Goal: Task Accomplishment & Management: Use online tool/utility

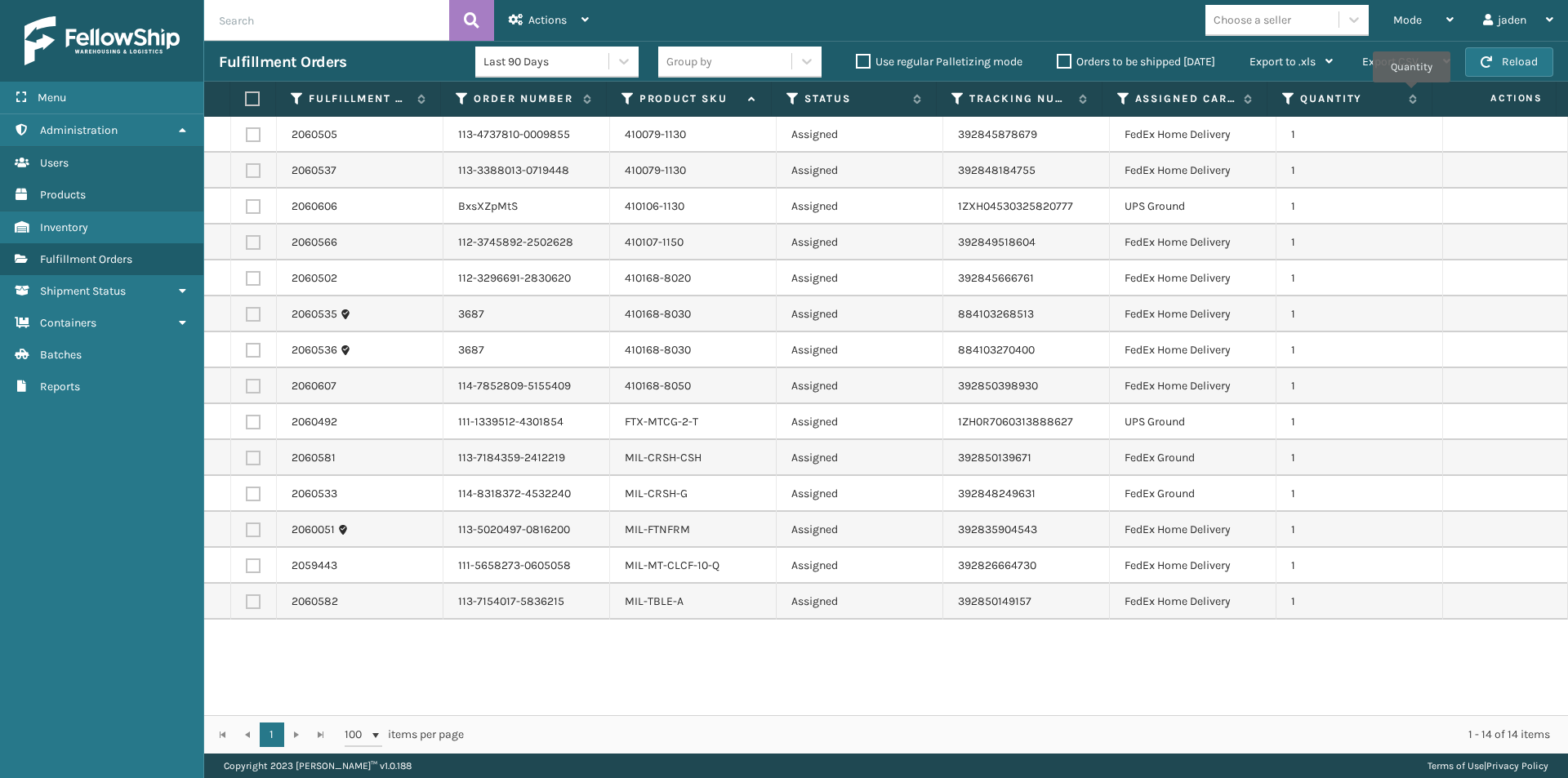
click at [1406, 26] on span "Mode" at bounding box center [1407, 19] width 28 height 14
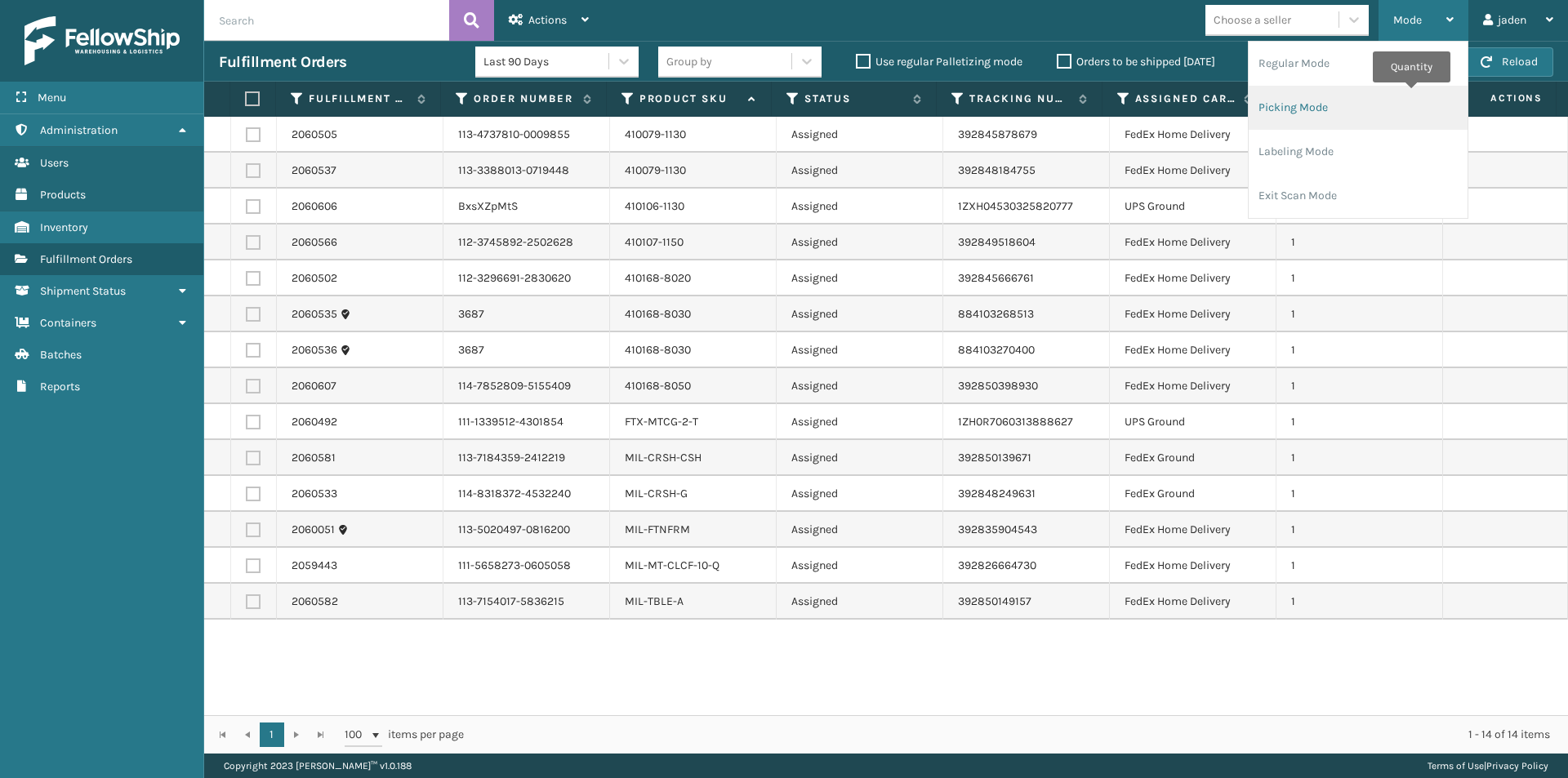
click at [1347, 110] on li "Picking Mode" at bounding box center [1358, 107] width 219 height 44
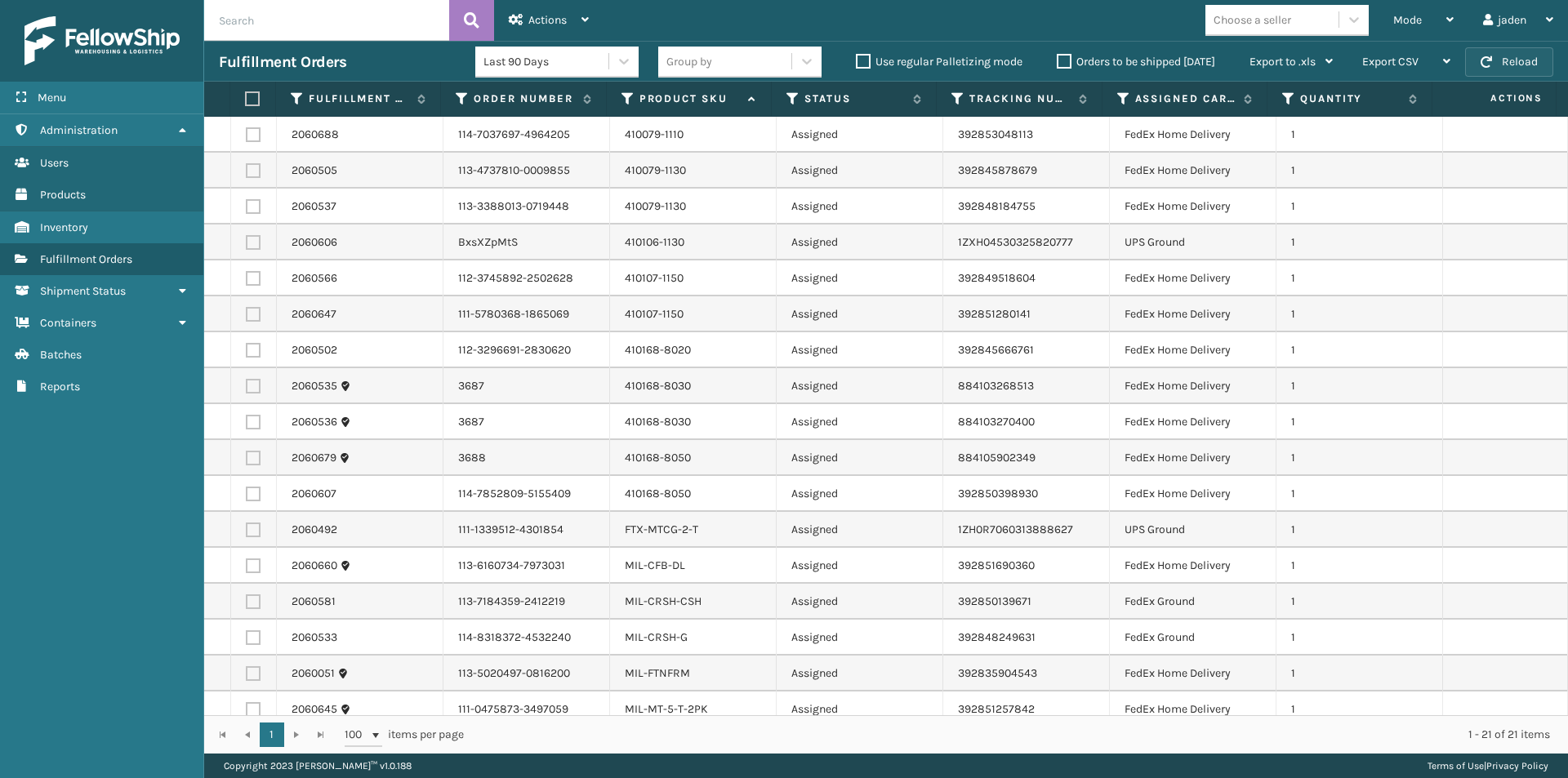
click at [1494, 59] on button "Reload" at bounding box center [1509, 62] width 88 height 29
click at [254, 210] on label at bounding box center [253, 207] width 15 height 15
click at [246, 209] on input "checkbox" at bounding box center [245, 205] width 1 height 11
checkbox input "true"
click at [258, 174] on label at bounding box center [253, 171] width 15 height 15
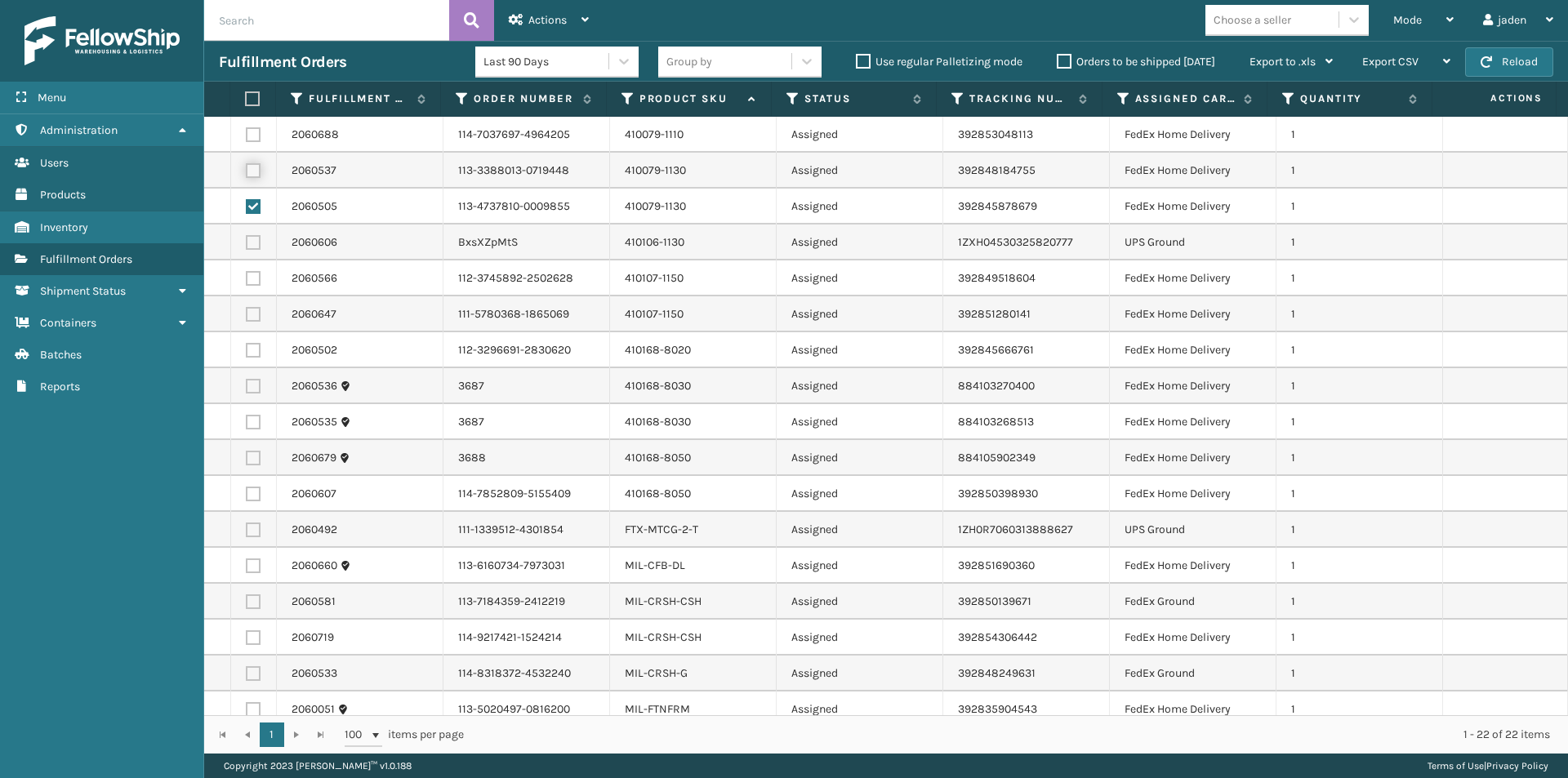
click at [246, 174] on input "checkbox" at bounding box center [245, 169] width 1 height 11
checkbox input "true"
click at [248, 128] on label at bounding box center [253, 135] width 15 height 15
click at [246, 128] on input "checkbox" at bounding box center [245, 133] width 1 height 11
checkbox input "true"
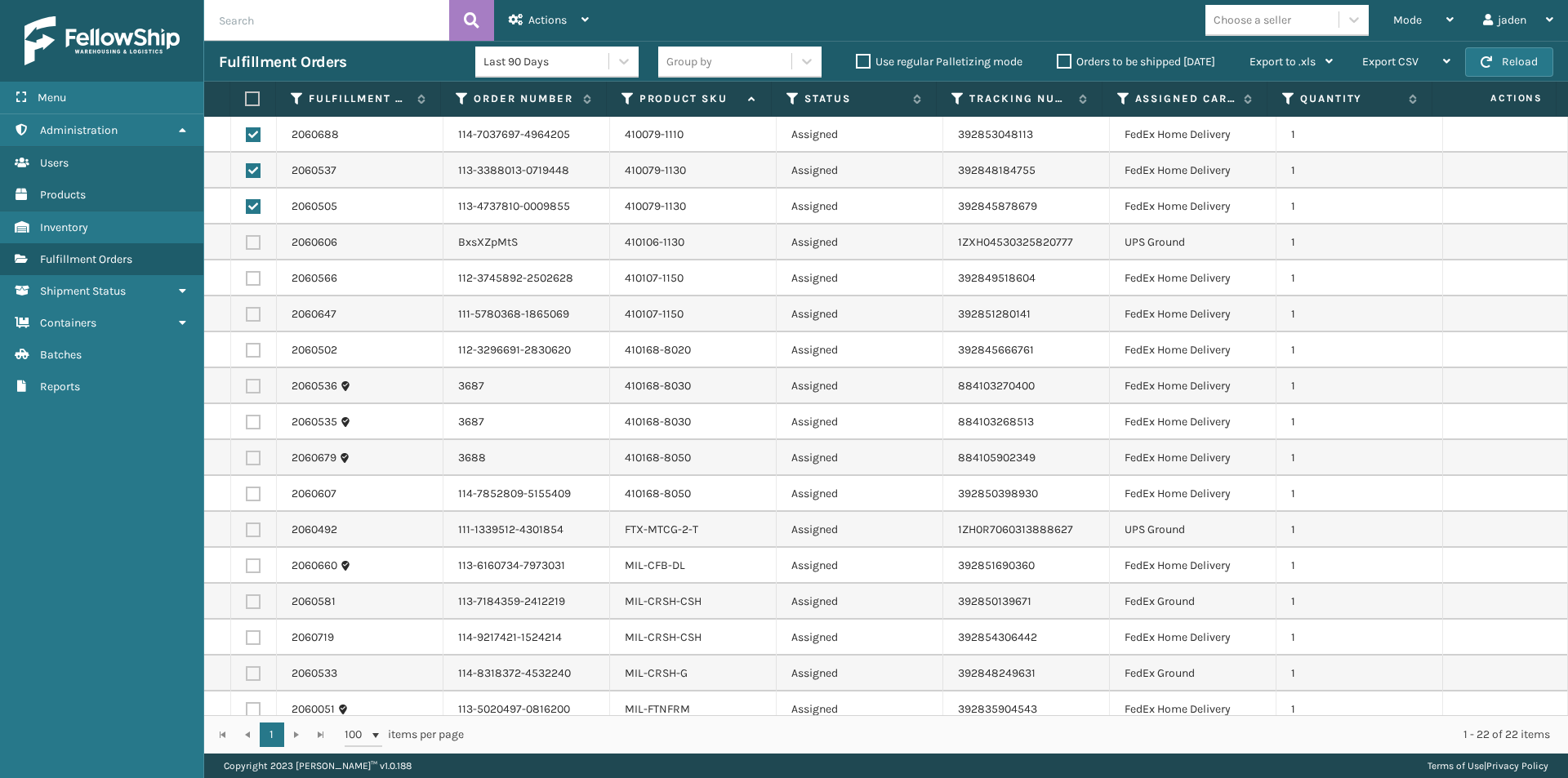
click at [247, 280] on label at bounding box center [253, 278] width 15 height 15
click at [246, 280] on input "checkbox" at bounding box center [245, 276] width 1 height 11
checkbox input "true"
click at [260, 491] on label at bounding box center [253, 493] width 15 height 15
click at [246, 491] on input "checkbox" at bounding box center [245, 491] width 1 height 11
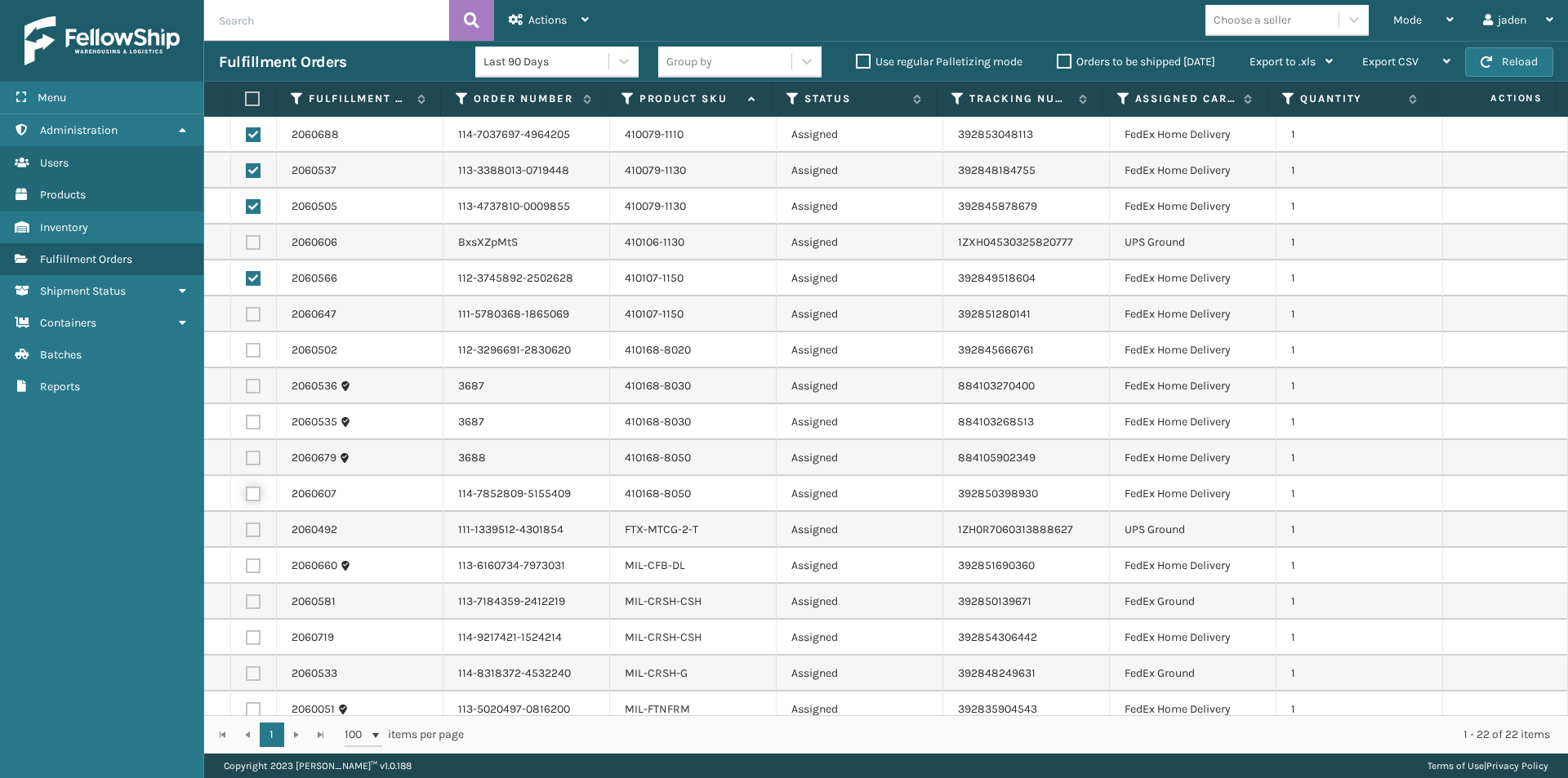
checkbox input "true"
click at [252, 460] on label at bounding box center [253, 457] width 15 height 15
click at [246, 460] on input "checkbox" at bounding box center [245, 456] width 1 height 11
checkbox input "true"
click at [255, 423] on label at bounding box center [253, 422] width 15 height 15
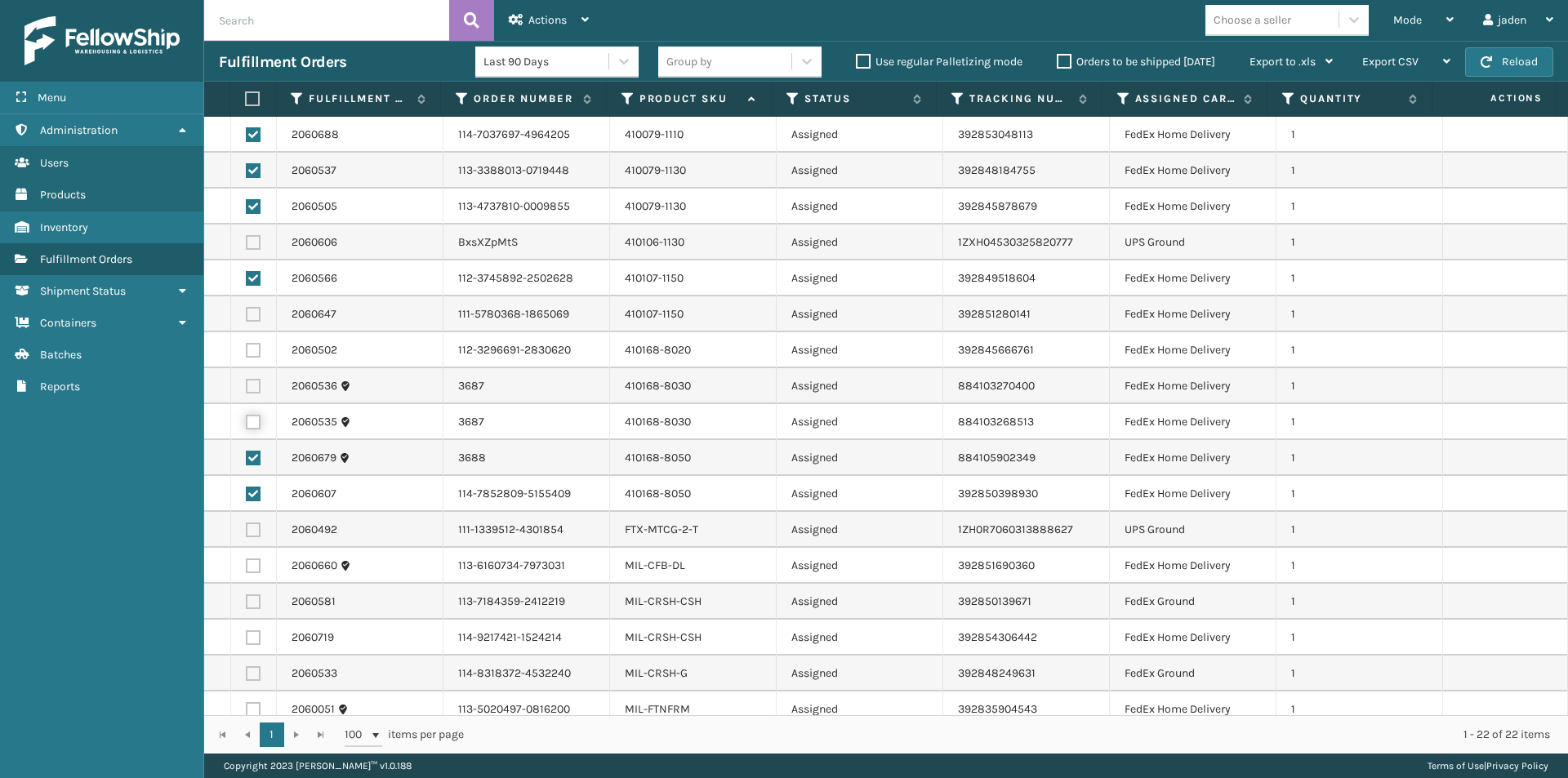
click at [246, 423] on input "checkbox" at bounding box center [245, 420] width 1 height 11
checkbox input "true"
click at [251, 386] on label at bounding box center [253, 386] width 15 height 15
click at [246, 386] on input "checkbox" at bounding box center [245, 384] width 1 height 11
checkbox input "true"
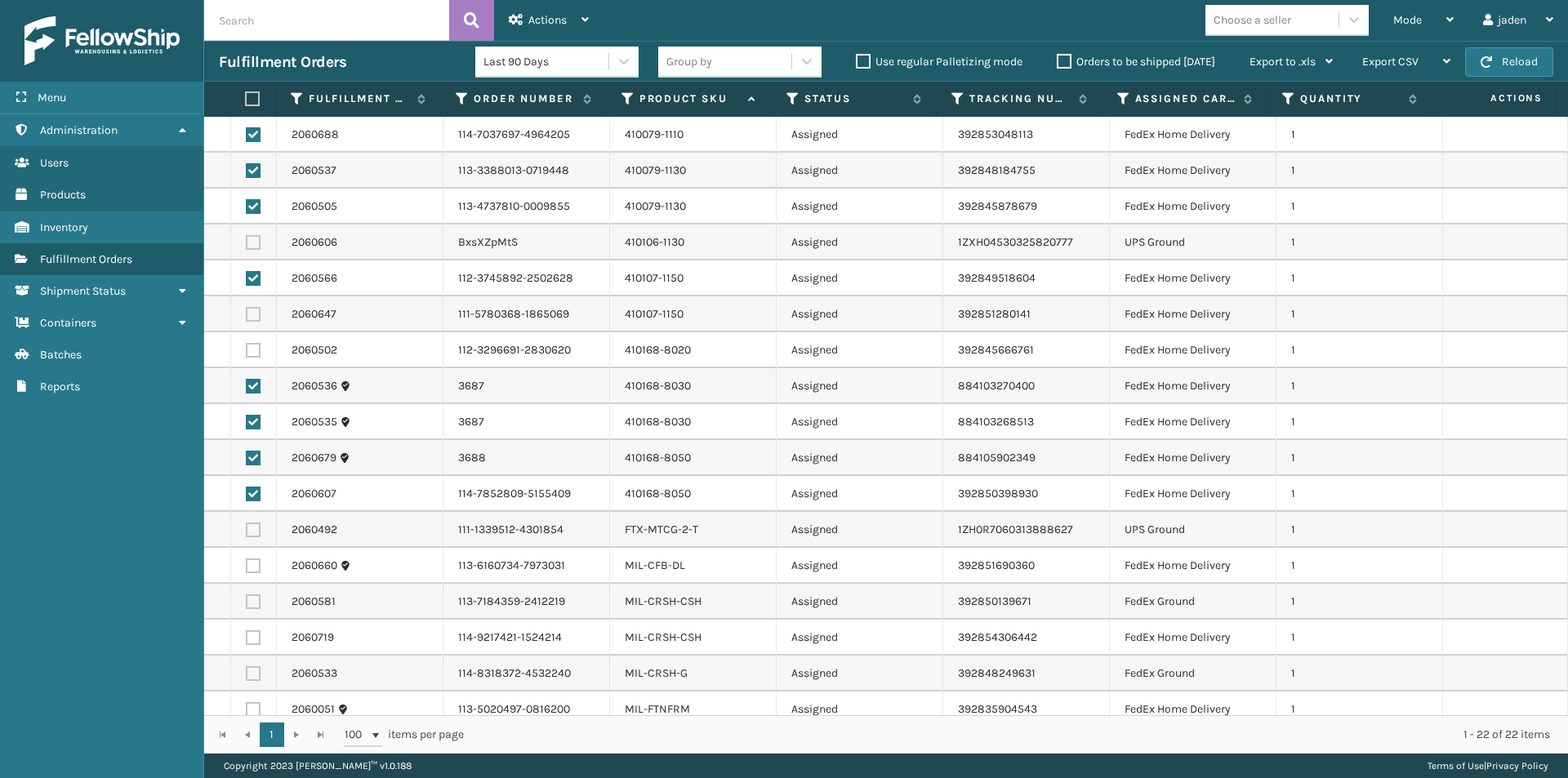
click at [250, 356] on label at bounding box center [253, 350] width 15 height 15
click at [246, 354] on input "checkbox" at bounding box center [245, 348] width 1 height 11
checkbox input "true"
click at [251, 310] on label at bounding box center [253, 314] width 15 height 15
click at [246, 310] on input "checkbox" at bounding box center [245, 312] width 1 height 11
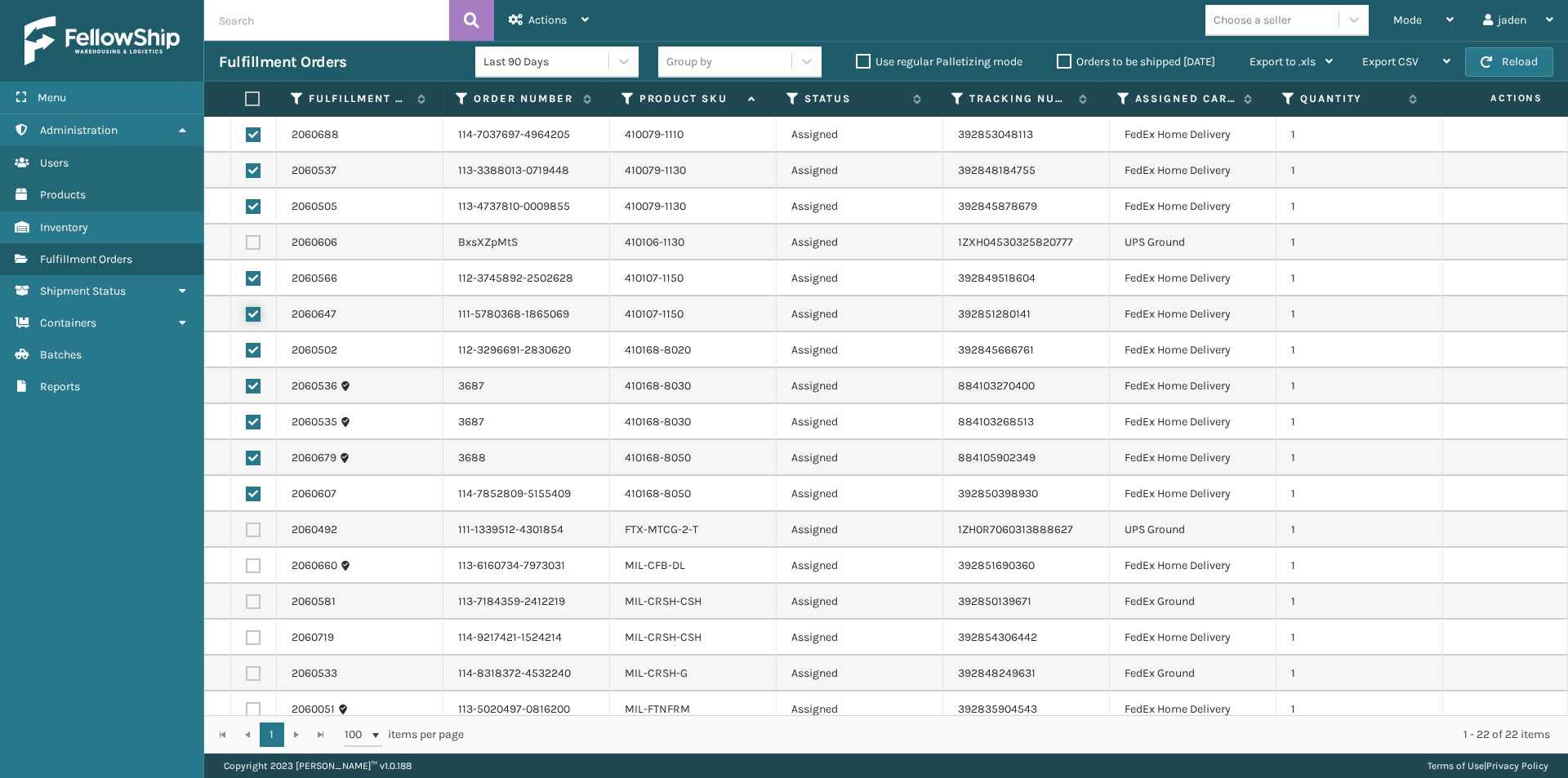
checkbox input "true"
click at [256, 566] on label at bounding box center [253, 566] width 15 height 15
click at [246, 566] on input "checkbox" at bounding box center [245, 564] width 1 height 11
checkbox input "true"
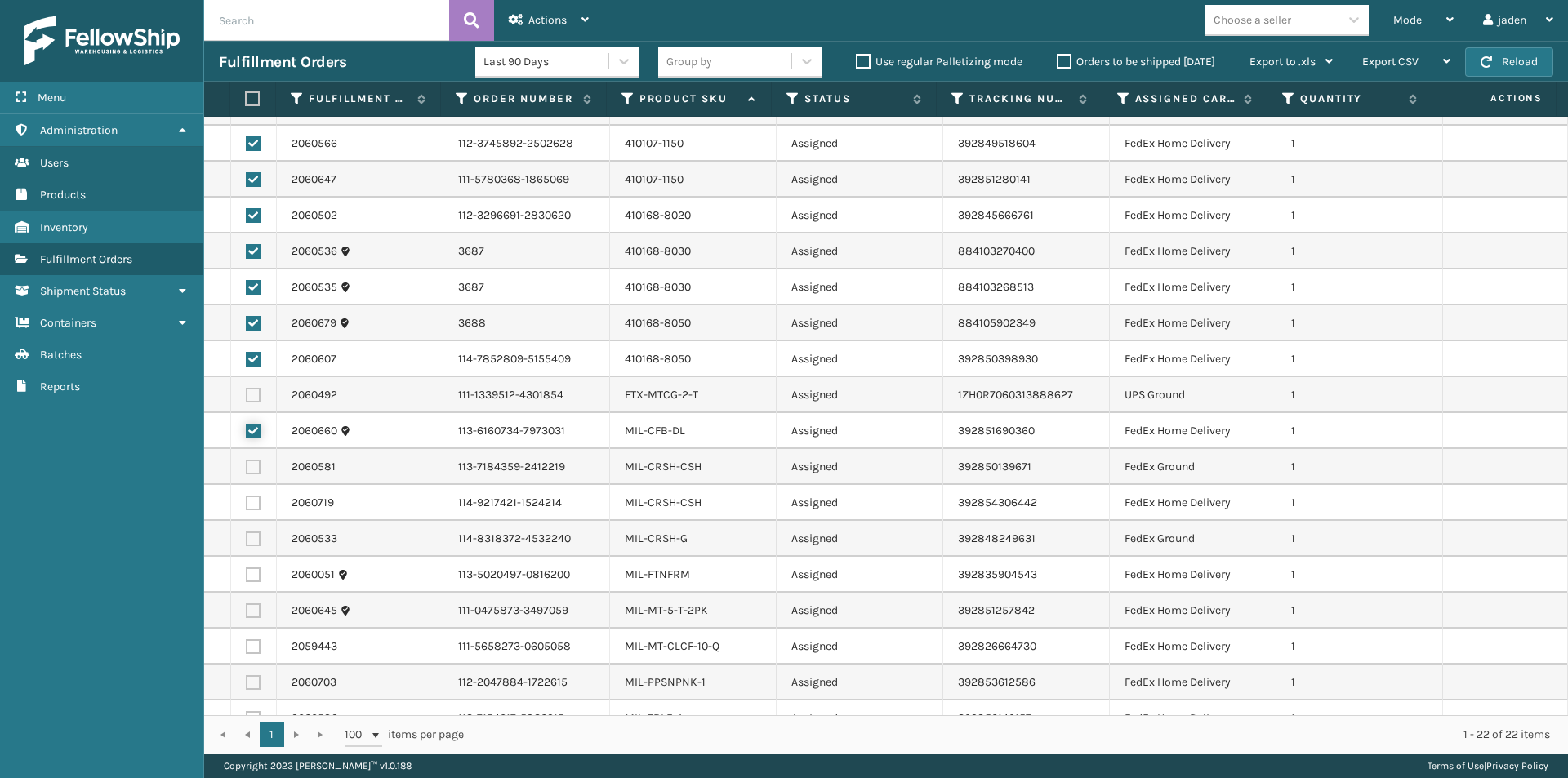
scroll to position [163, 0]
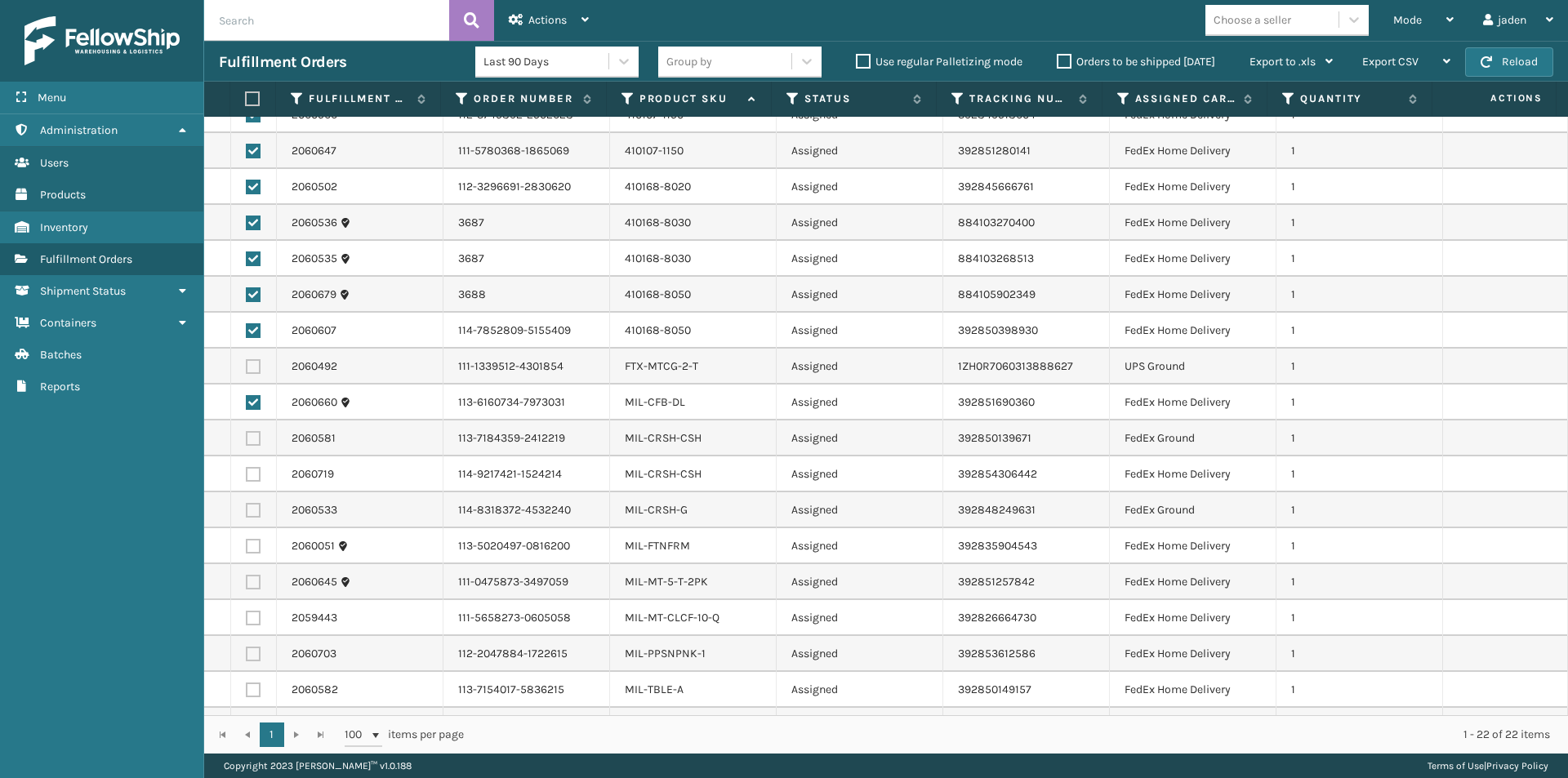
click at [253, 581] on label at bounding box center [253, 581] width 15 height 15
click at [246, 581] on input "checkbox" at bounding box center [245, 580] width 1 height 11
checkbox input "true"
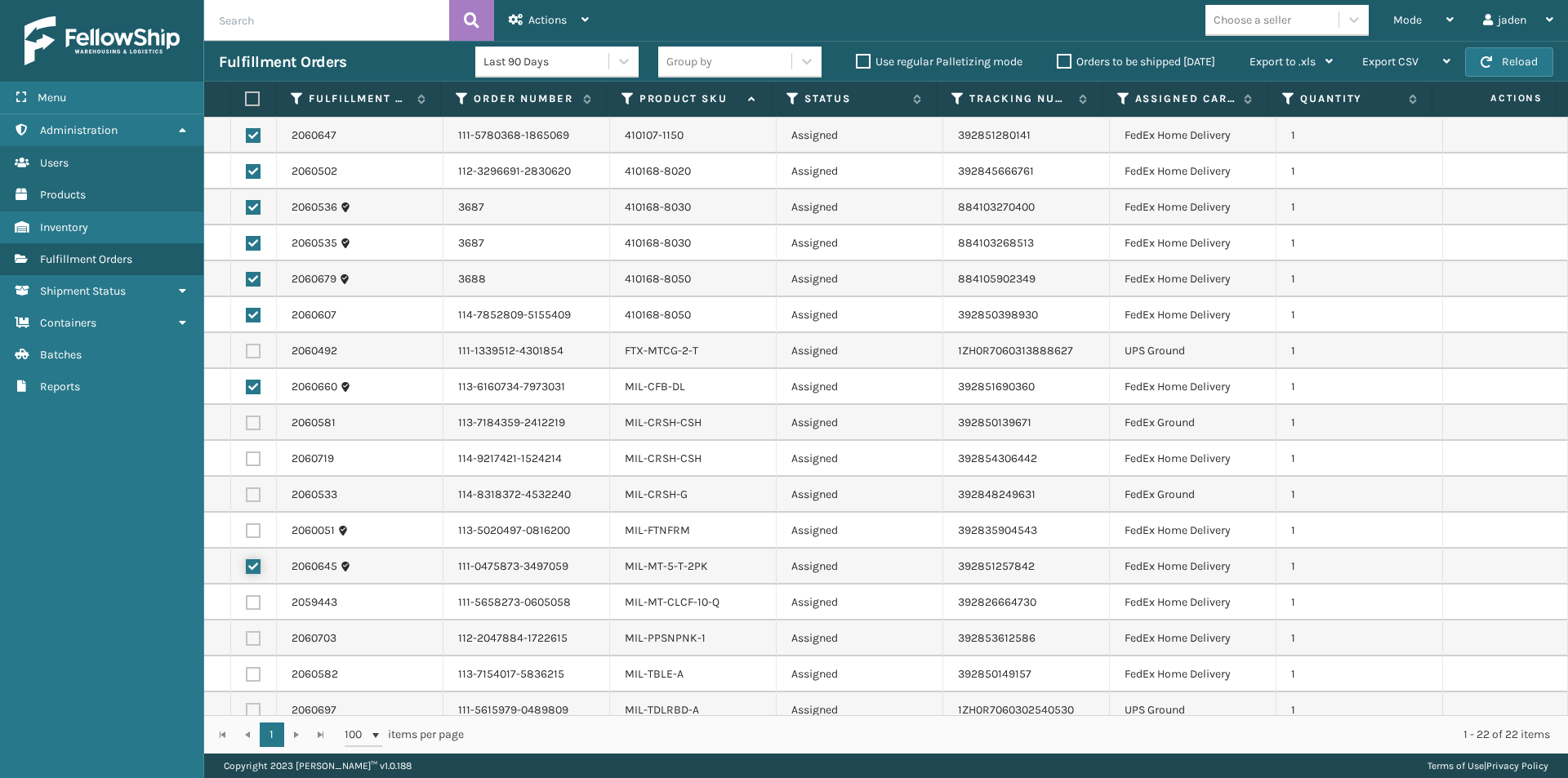
scroll to position [192, 0]
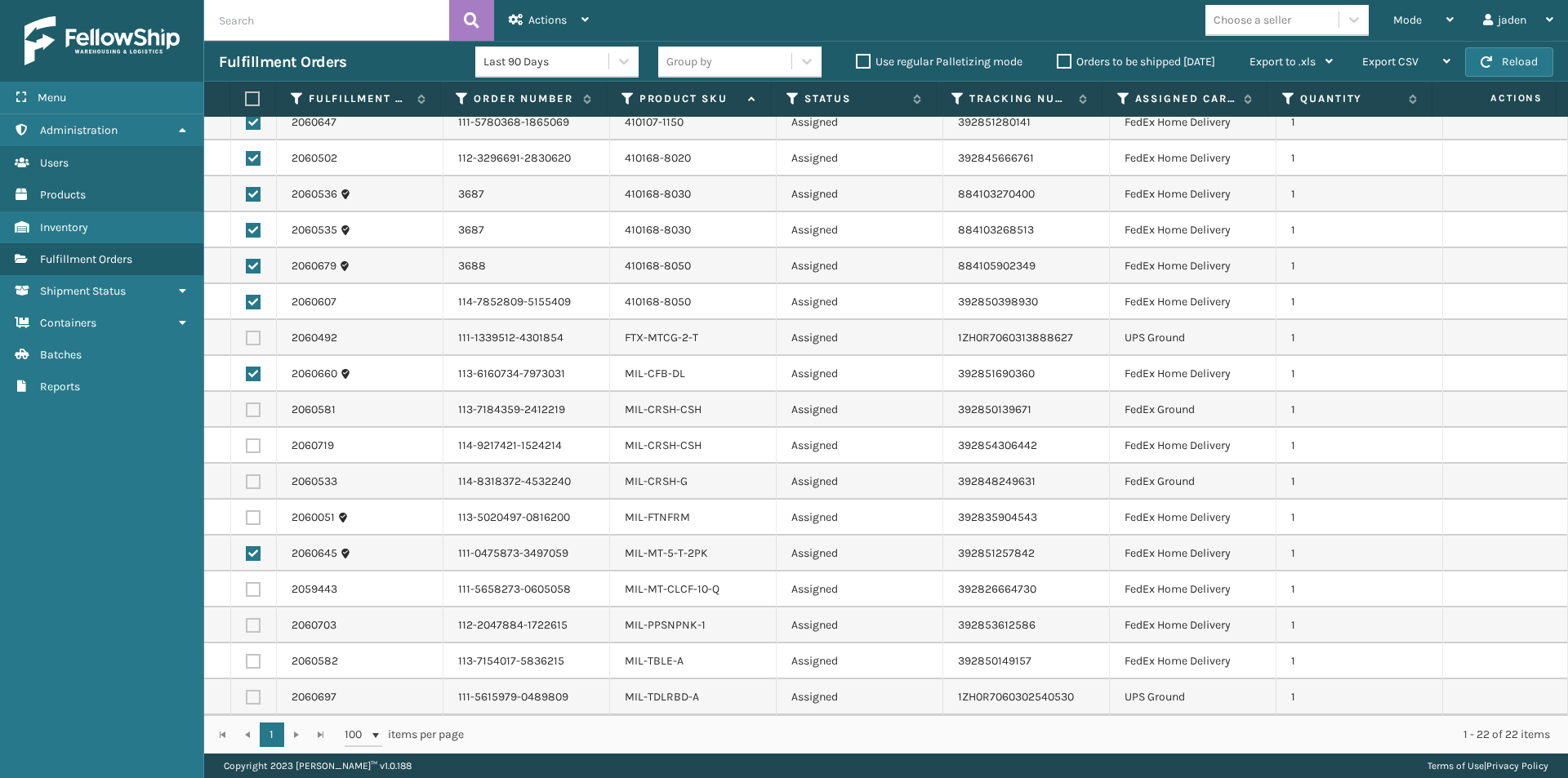
click at [248, 626] on label at bounding box center [253, 625] width 15 height 15
click at [246, 626] on input "checkbox" at bounding box center [245, 623] width 1 height 11
checkbox input "true"
click at [240, 661] on td at bounding box center [254, 660] width 46 height 36
click at [252, 663] on label at bounding box center [253, 661] width 15 height 15
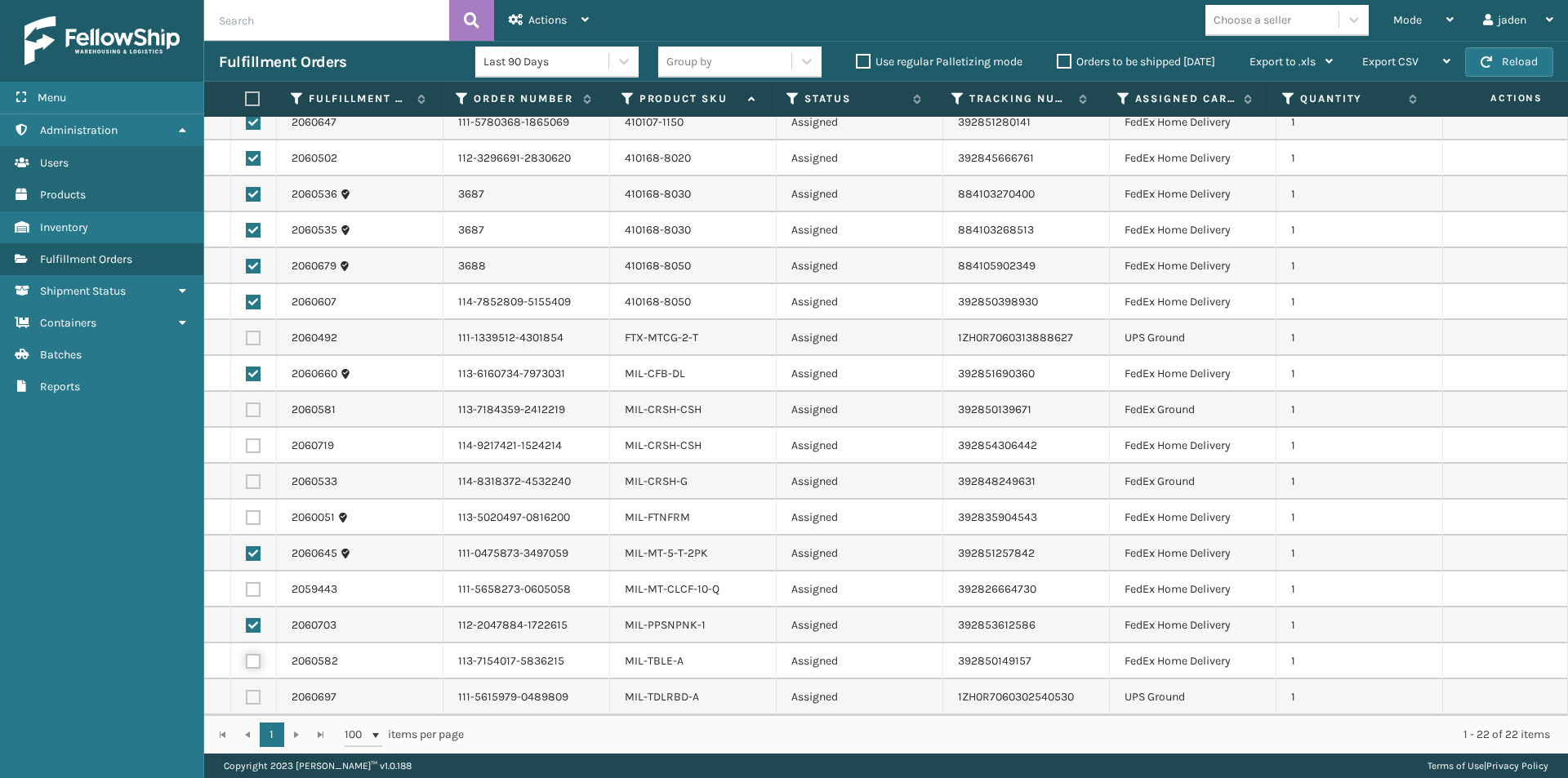
click at [246, 663] on input "checkbox" at bounding box center [245, 660] width 1 height 11
checkbox input "true"
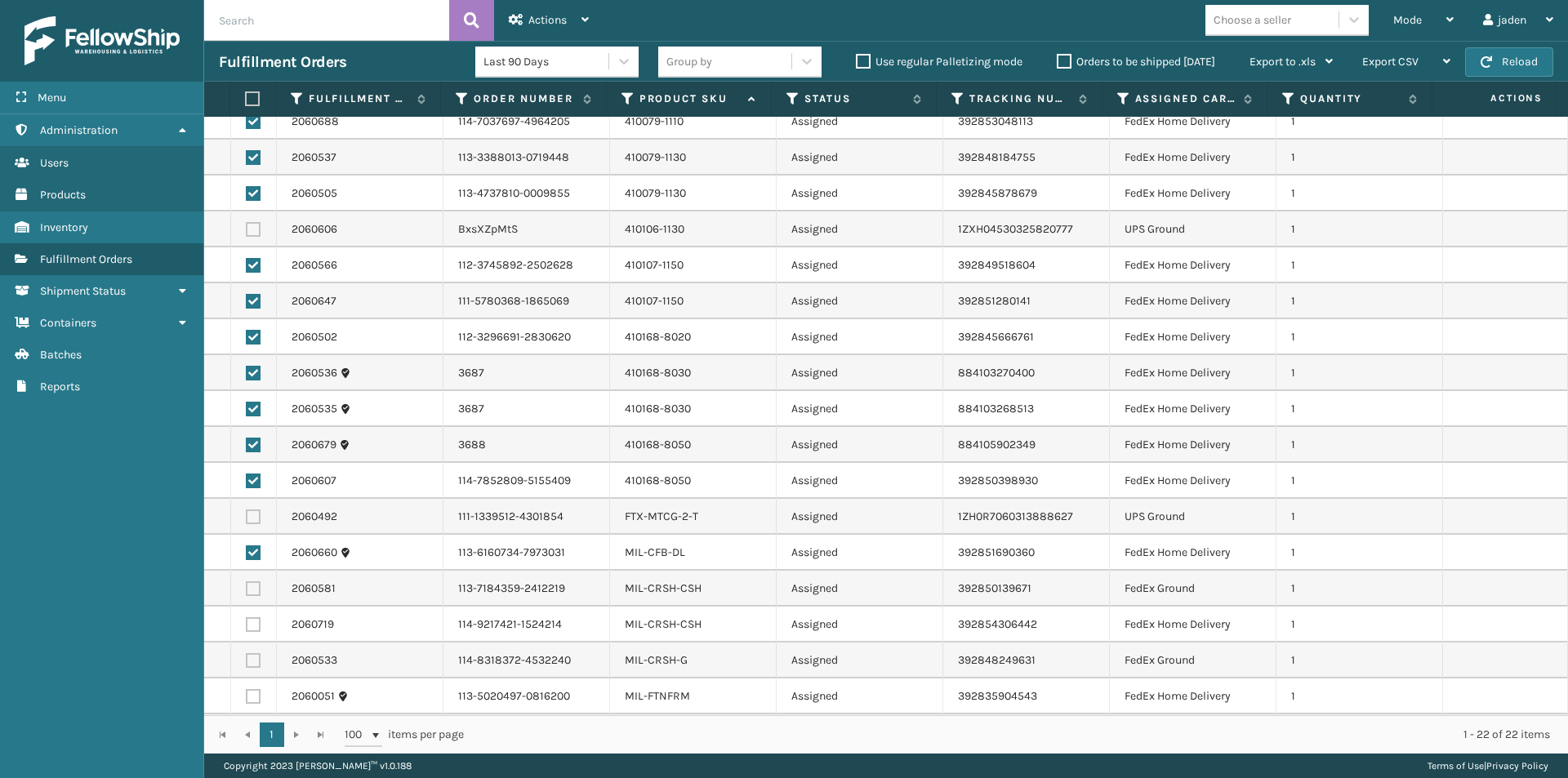
scroll to position [0, 0]
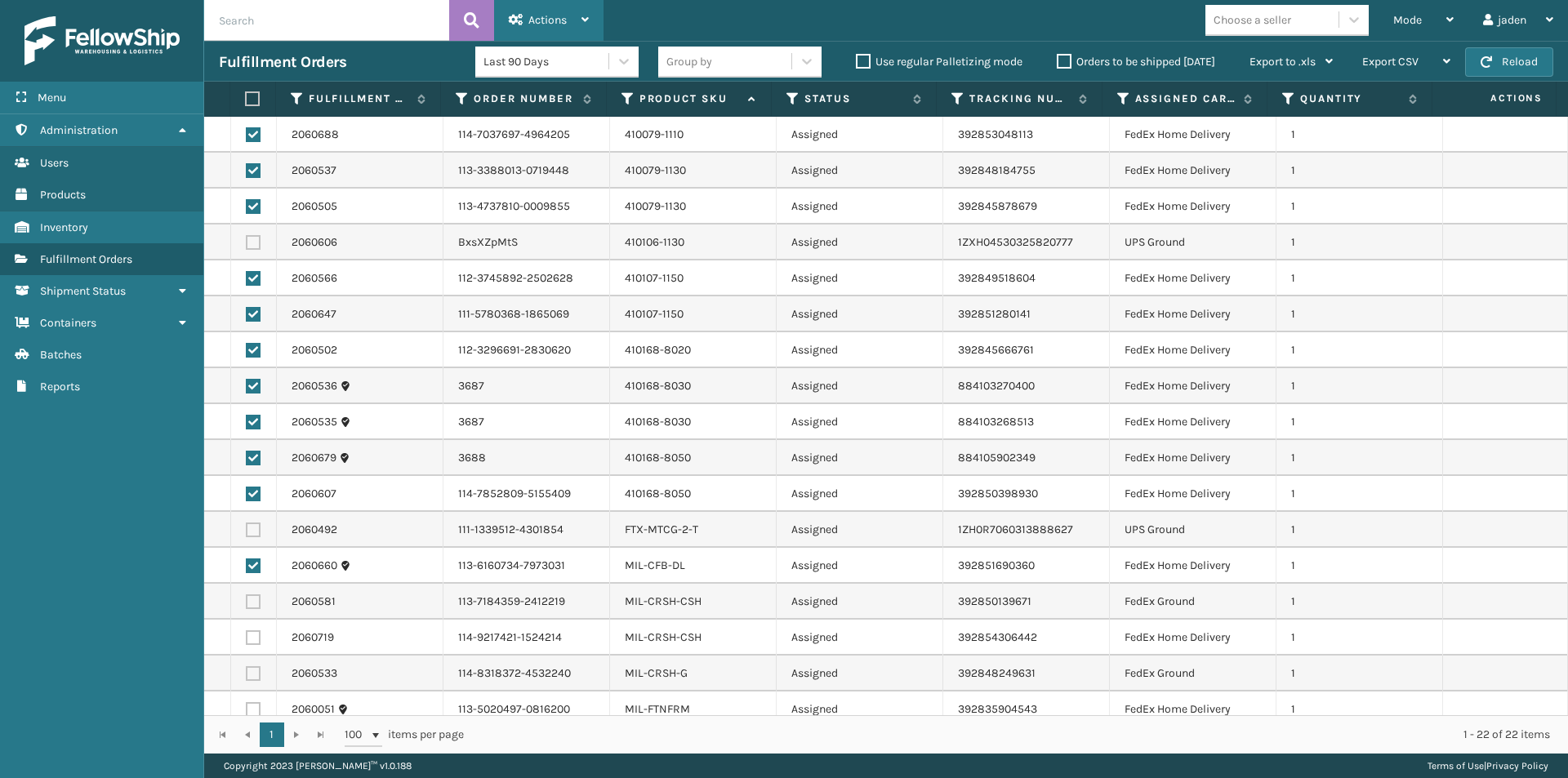
click at [527, 20] on div "Actions" at bounding box center [548, 20] width 80 height 40
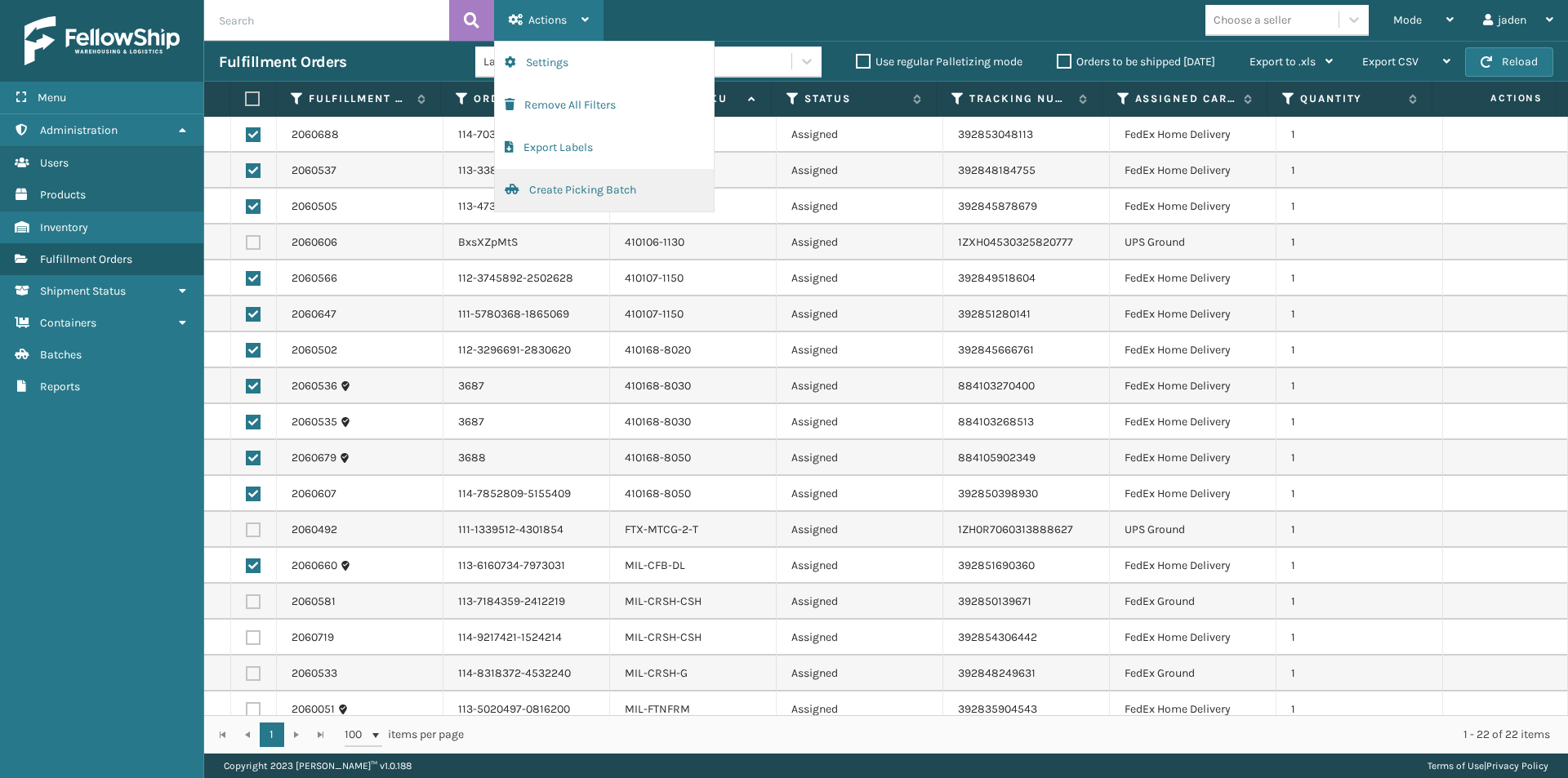
click at [573, 196] on button "Create Picking Batch" at bounding box center [604, 190] width 219 height 42
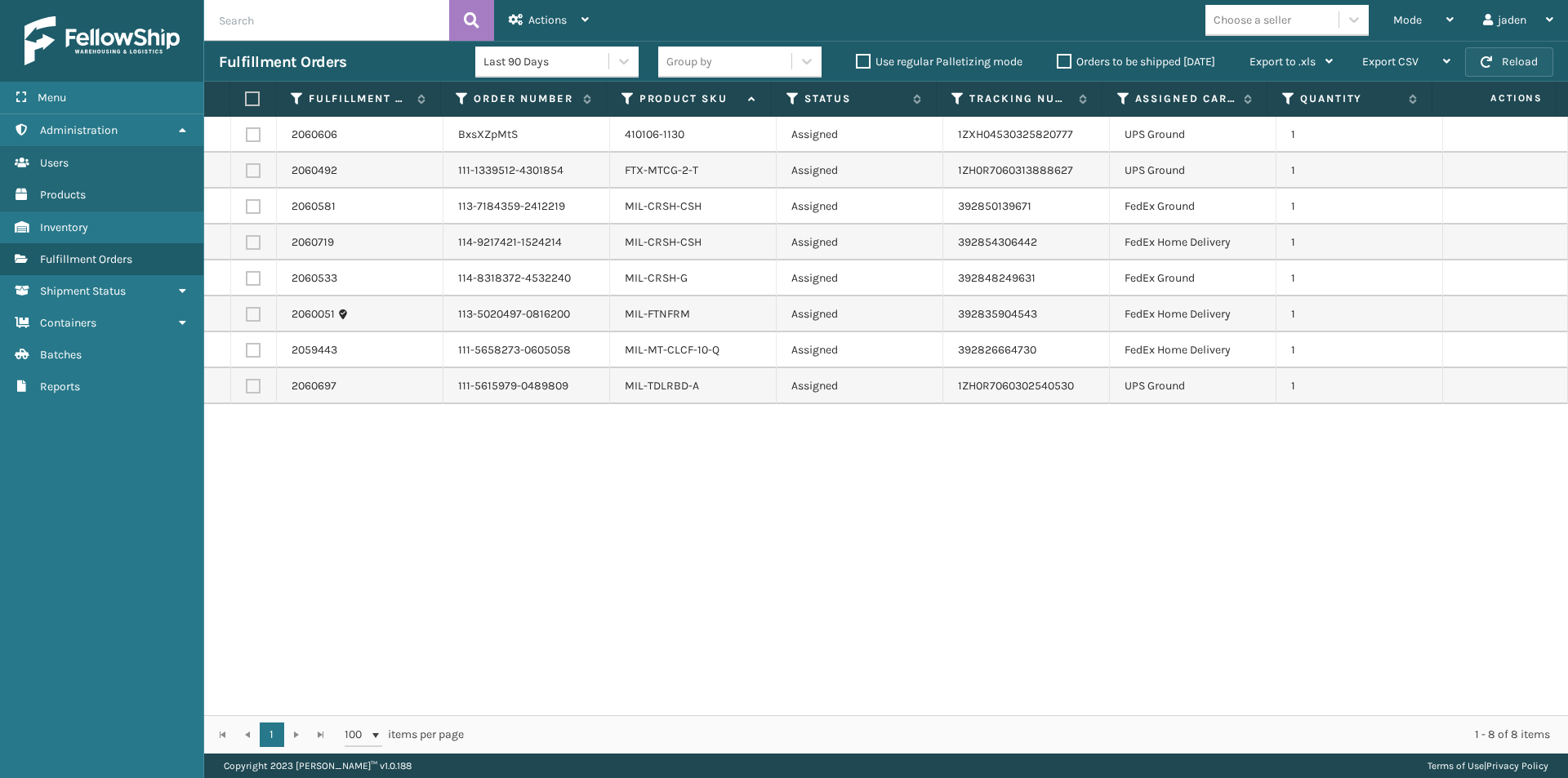
click at [1487, 51] on button "Reload" at bounding box center [1509, 62] width 88 height 29
drag, startPoint x: 1052, startPoint y: 644, endPoint x: 551, endPoint y: 706, distance: 504.8
click at [551, 706] on div "2060606 BxsXZpMtS 410106-1130 Assigned 1ZXH04530325820777 UPS Ground 1 2060492 …" at bounding box center [886, 415] width 1364 height 598
click at [254, 173] on label at bounding box center [253, 171] width 15 height 15
click at [246, 173] on input "checkbox" at bounding box center [245, 169] width 1 height 11
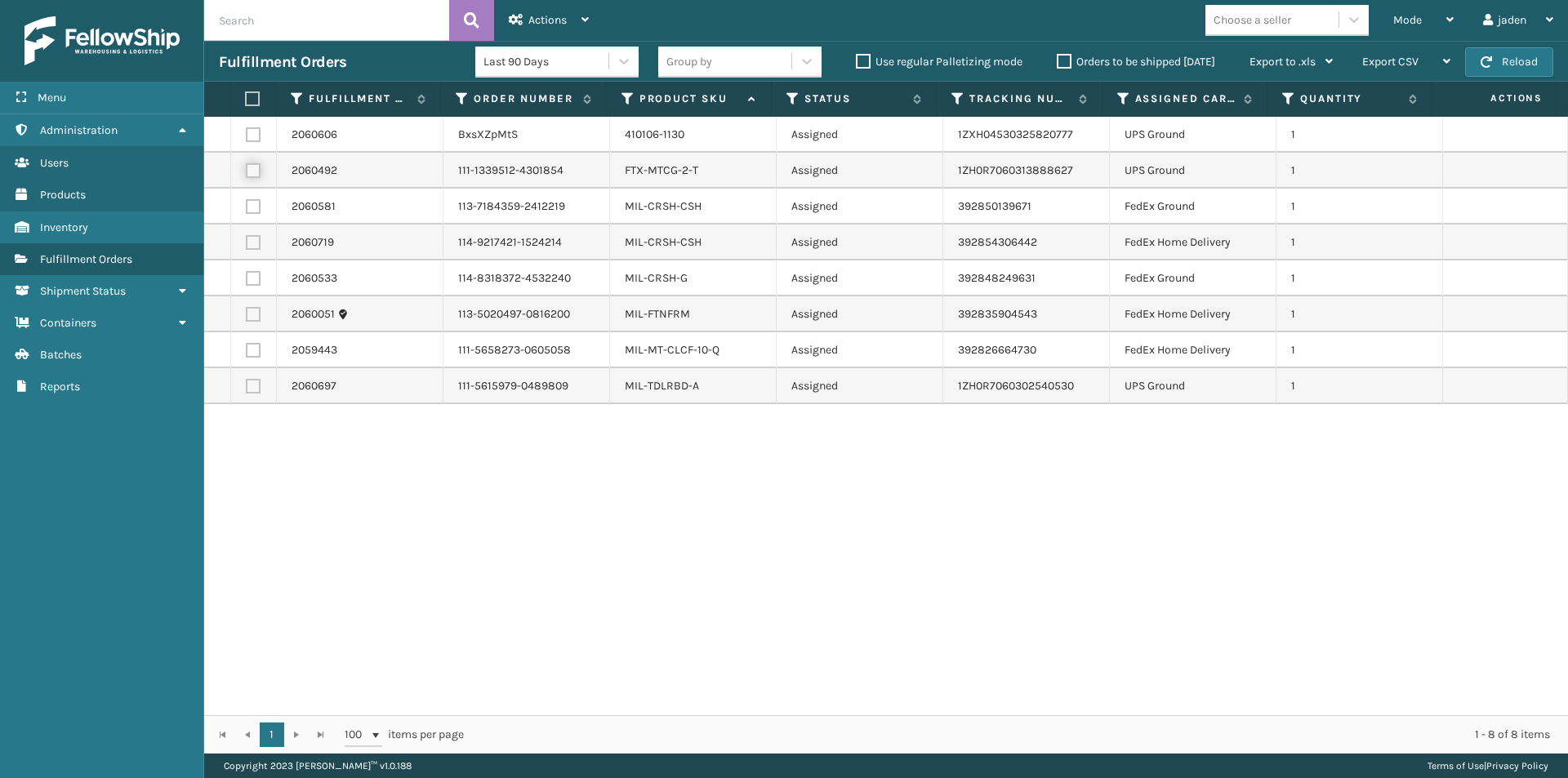
checkbox input "true"
click at [258, 138] on label at bounding box center [253, 135] width 15 height 15
click at [246, 138] on input "checkbox" at bounding box center [245, 133] width 1 height 11
checkbox input "true"
click at [253, 389] on label at bounding box center [253, 386] width 15 height 15
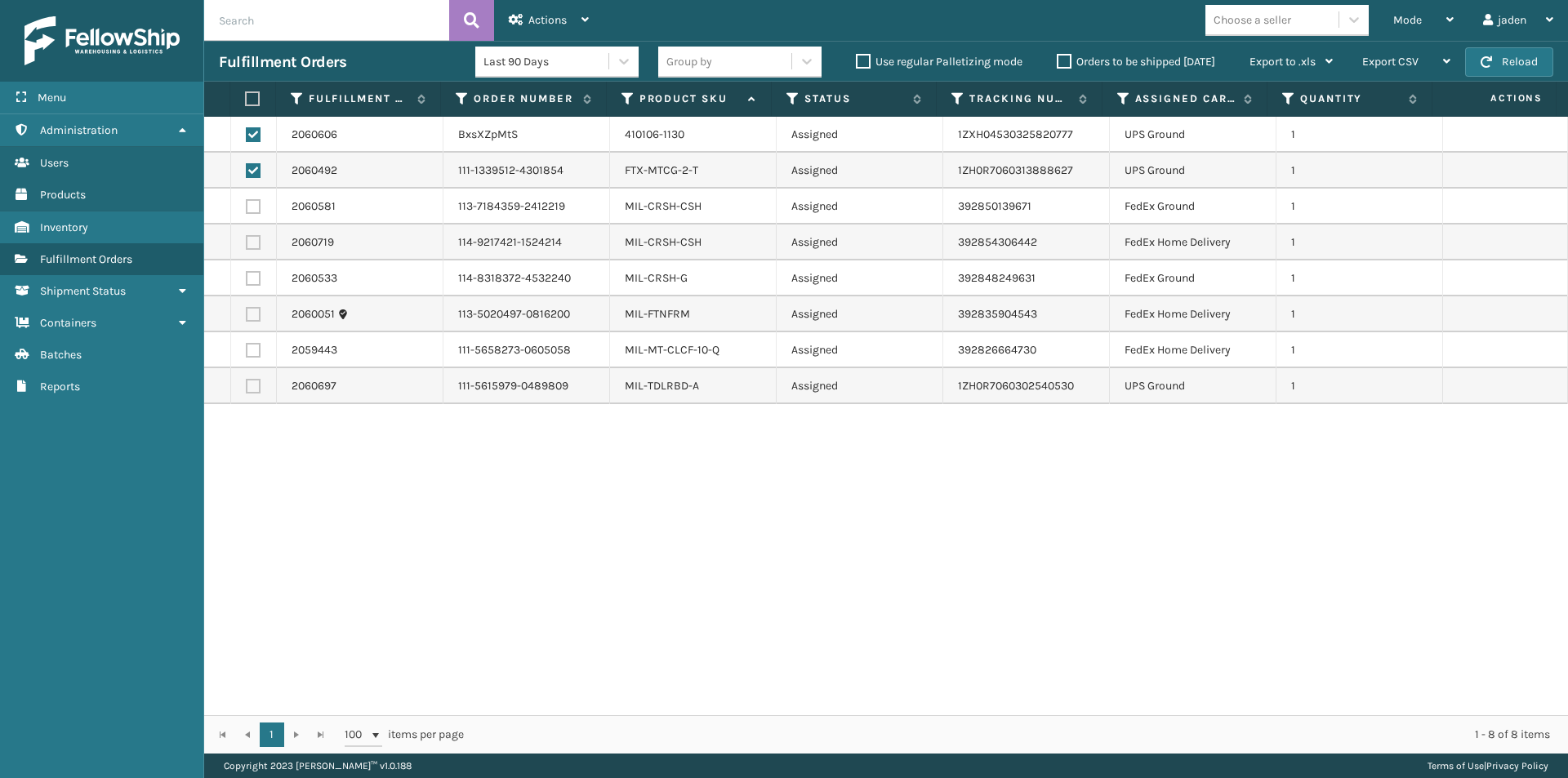
click at [246, 389] on input "checkbox" at bounding box center [245, 384] width 1 height 11
checkbox input "true"
click at [542, 16] on span "Actions" at bounding box center [548, 19] width 39 height 14
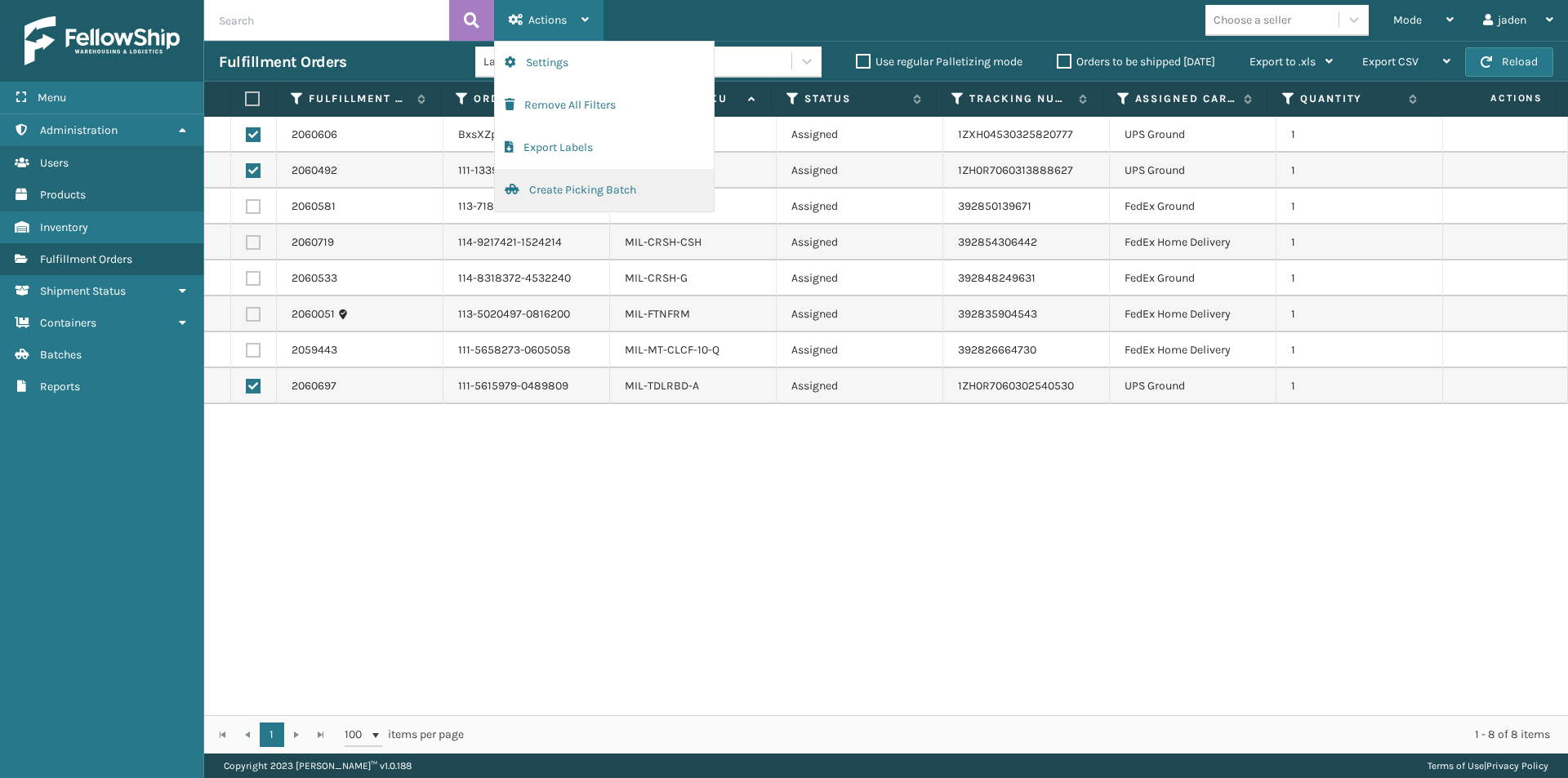
click at [564, 197] on button "Create Picking Batch" at bounding box center [604, 190] width 219 height 42
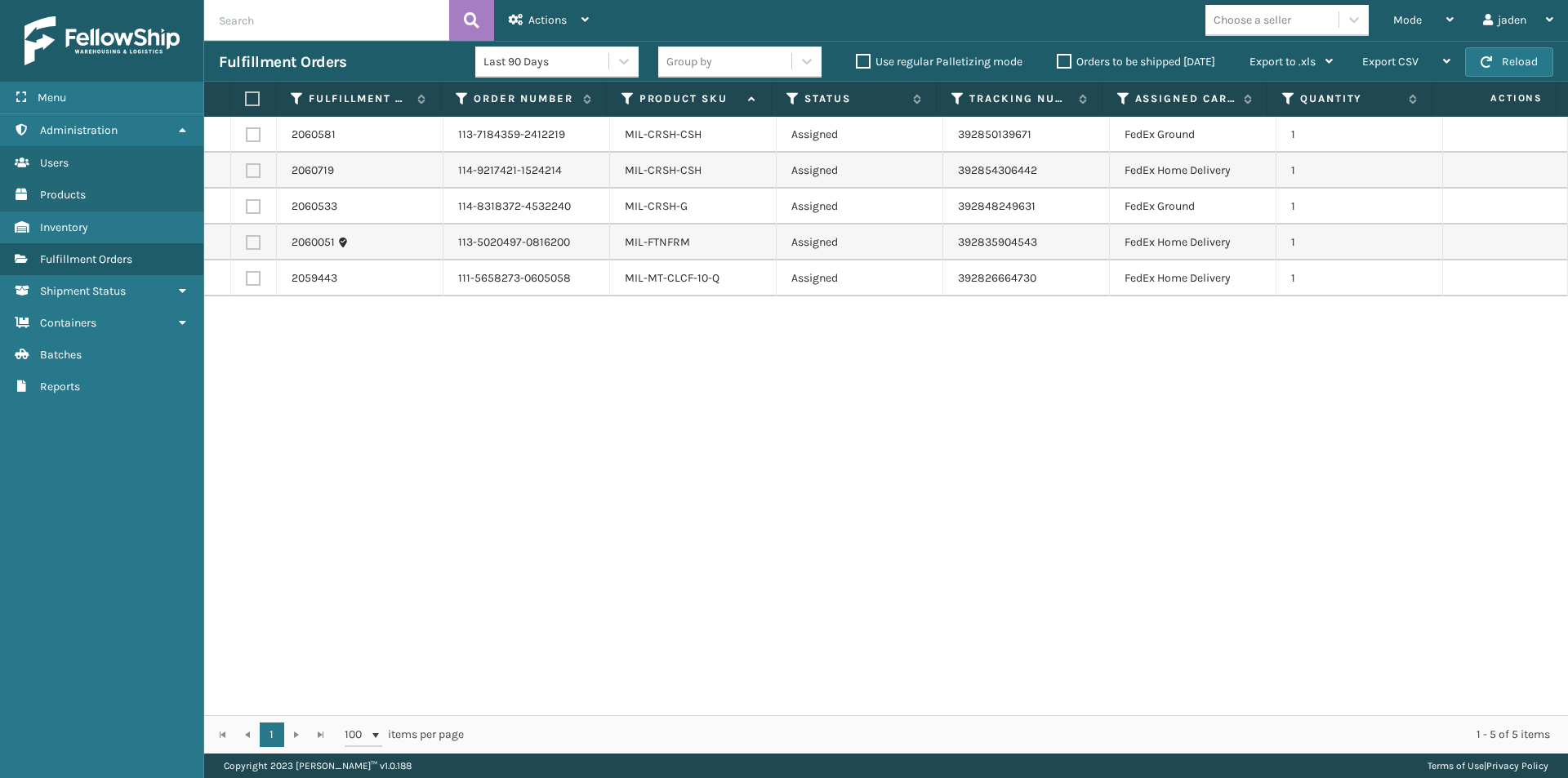
drag, startPoint x: 1391, startPoint y: 566, endPoint x: 1364, endPoint y: 559, distance: 27.9
drag, startPoint x: 1364, startPoint y: 559, endPoint x: 702, endPoint y: 606, distance: 663.7
click at [702, 606] on div "2060581 113-7184359-2412219 MIL-CRSH-CSH Assigned 392850139671 FedEx Ground 1 2…" at bounding box center [886, 415] width 1364 height 598
drag, startPoint x: 977, startPoint y: 431, endPoint x: 447, endPoint y: 418, distance: 530.2
click at [427, 461] on div "2060581 113-7184359-2412219 MIL-CRSH-CSH Assigned 392850139671 FedEx Ground 1 2…" at bounding box center [886, 415] width 1364 height 598
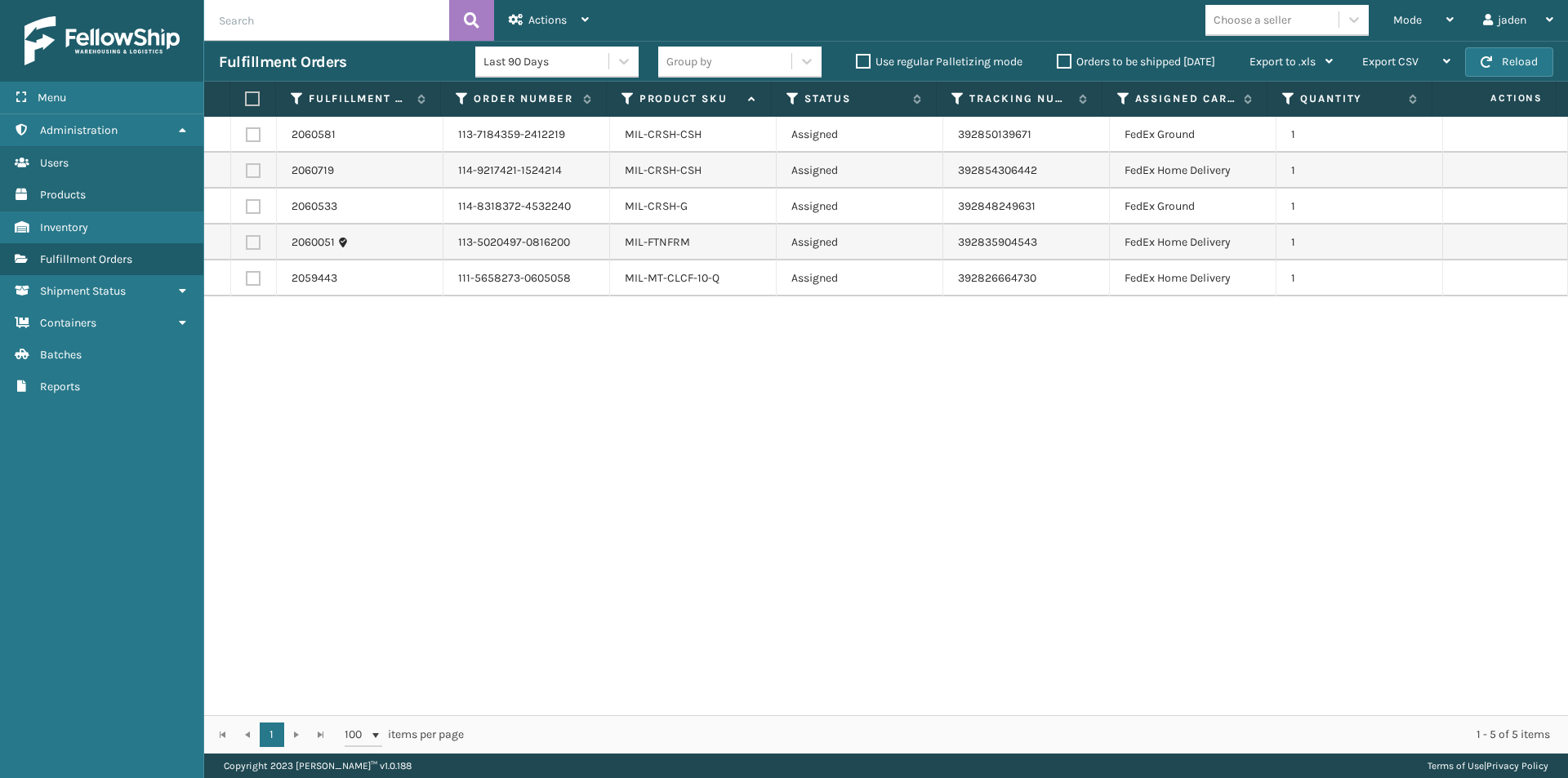
drag, startPoint x: 823, startPoint y: 451, endPoint x: 491, endPoint y: 70, distance: 505.4
click at [415, 475] on div "2060581 113-7184359-2412219 MIL-CRSH-CSH Assigned 392850139671 FedEx Ground 1 2…" at bounding box center [886, 415] width 1364 height 598
drag, startPoint x: 1006, startPoint y: 373, endPoint x: 523, endPoint y: 385, distance: 483.1
click at [523, 385] on div "2060581 113-7184359-2412219 MIL-CRSH-CSH Assigned 392850139671 FedEx Ground 1 2…" at bounding box center [886, 415] width 1364 height 598
drag, startPoint x: 933, startPoint y: 405, endPoint x: 516, endPoint y: 457, distance: 420.2
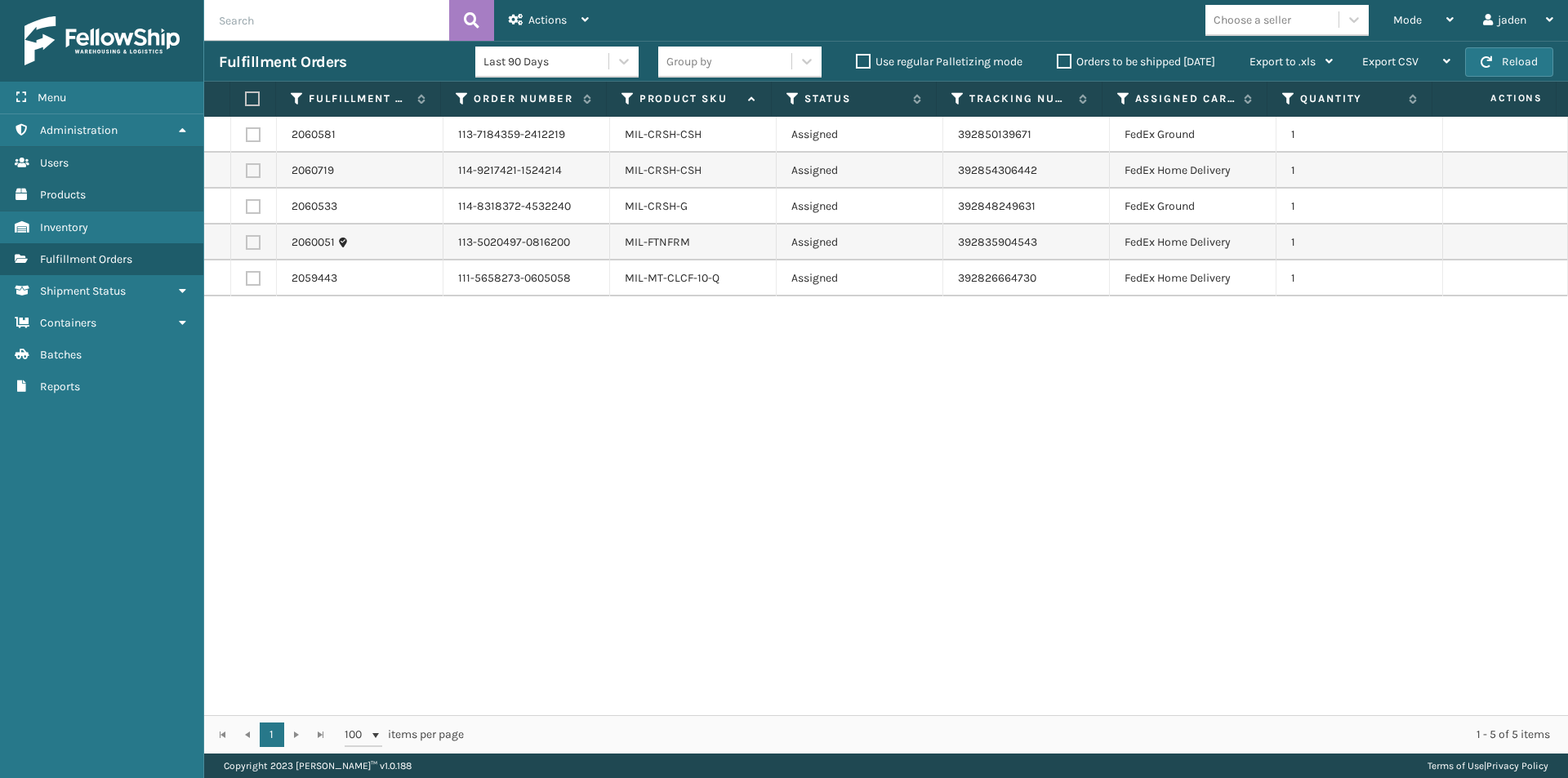
click at [494, 476] on div "2060581 113-7184359-2412219 MIL-CRSH-CSH Assigned 392850139671 FedEx Ground 1 2…" at bounding box center [886, 415] width 1364 height 598
click at [1492, 56] on span "button" at bounding box center [1486, 62] width 11 height 11
